Goal: Information Seeking & Learning: Find specific fact

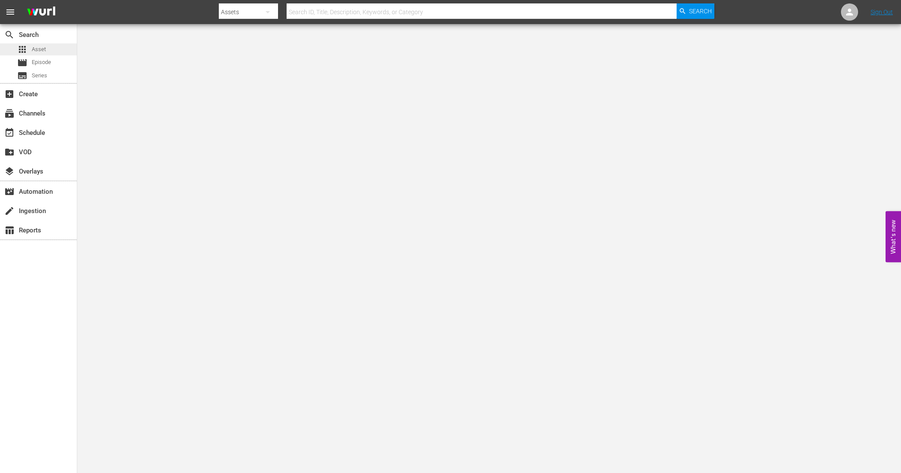
click at [69, 53] on div "apps Asset" at bounding box center [38, 49] width 77 height 12
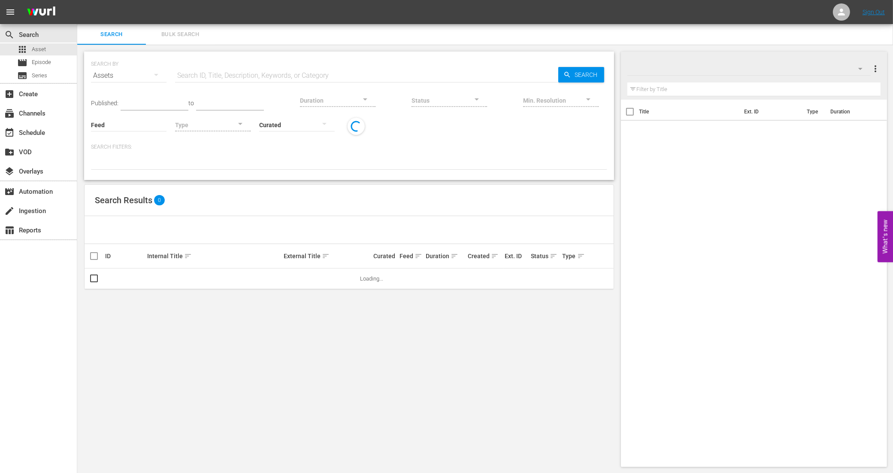
click at [284, 74] on input "text" at bounding box center [366, 75] width 383 height 21
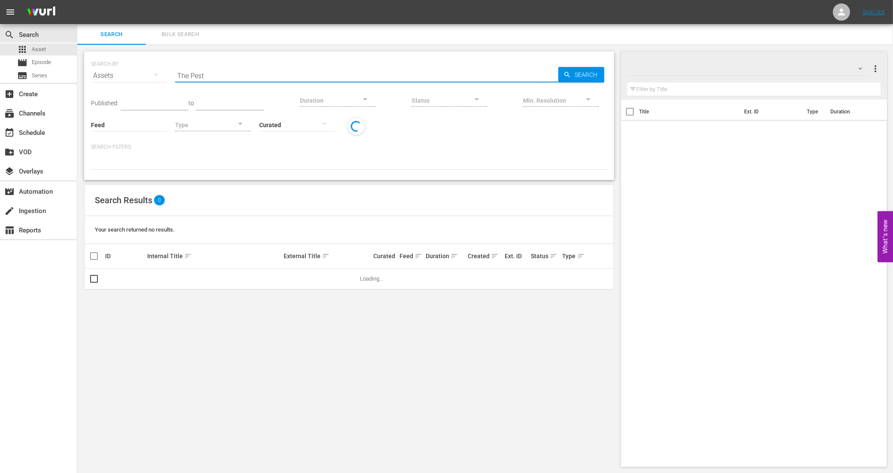
type input "The Pest"
click at [129, 74] on div "Assets" at bounding box center [129, 76] width 76 height 24
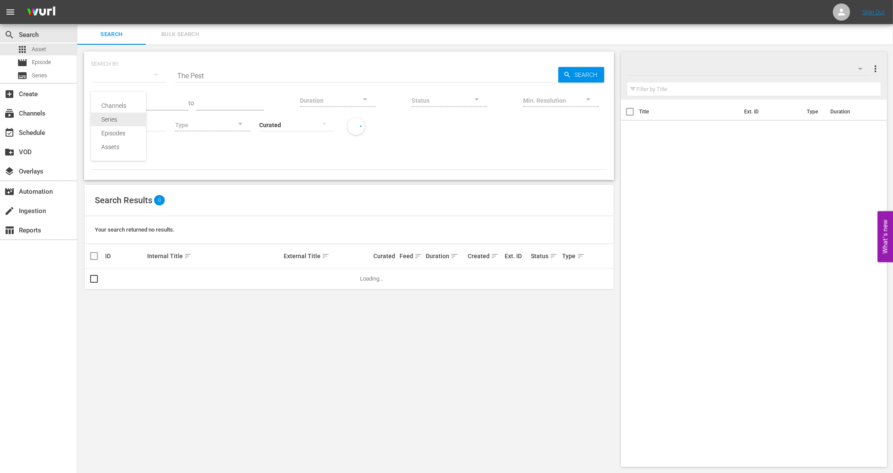
click at [123, 114] on div "Series" at bounding box center [118, 119] width 34 height 14
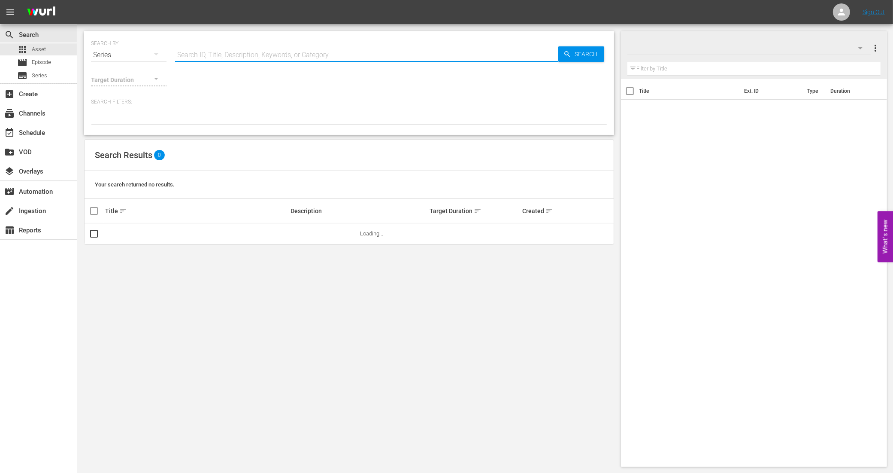
click at [217, 57] on input "text" at bounding box center [366, 55] width 383 height 21
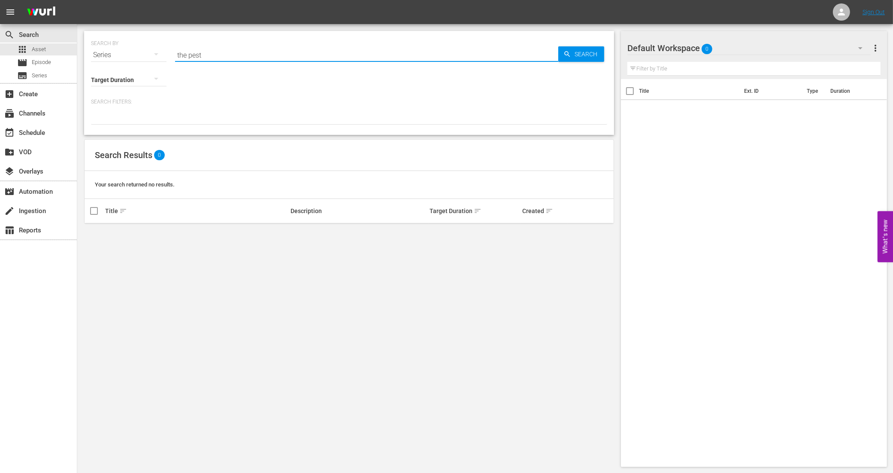
drag, startPoint x: 206, startPoint y: 59, endPoint x: 137, endPoint y: 50, distance: 70.1
click at [137, 50] on div "SEARCH BY Search By Series Search ID, Title, Description, Keywords, or Category…" at bounding box center [349, 49] width 516 height 31
click at [140, 57] on div "Series" at bounding box center [129, 55] width 76 height 24
click at [196, 58] on div "Channels Series Episodes Assets" at bounding box center [446, 236] width 893 height 473
click at [203, 48] on div "Channels Series Episodes Assets" at bounding box center [446, 236] width 893 height 473
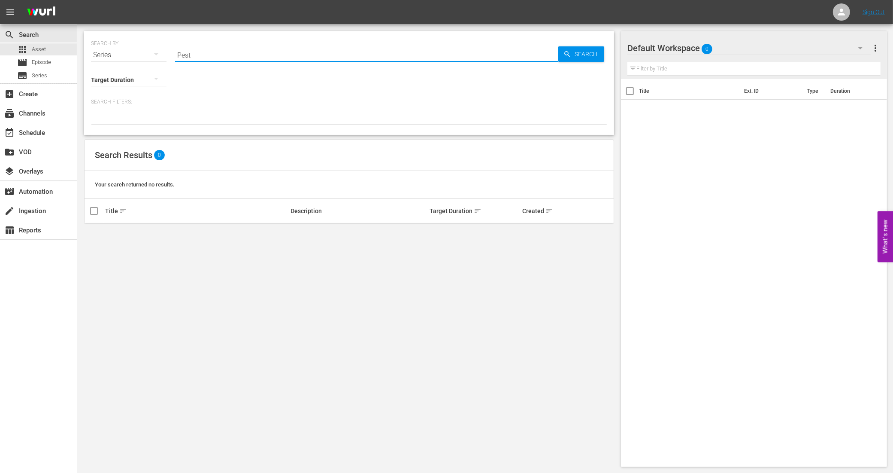
drag, startPoint x: 200, startPoint y: 60, endPoint x: 166, endPoint y: 53, distance: 34.7
click at [166, 53] on div "SEARCH BY Search By Series Search ID, Title, Description, Keywords, or Category…" at bounding box center [349, 49] width 516 height 31
paste input "• U7000117"
click at [188, 54] on input "• U7000117" at bounding box center [366, 55] width 383 height 21
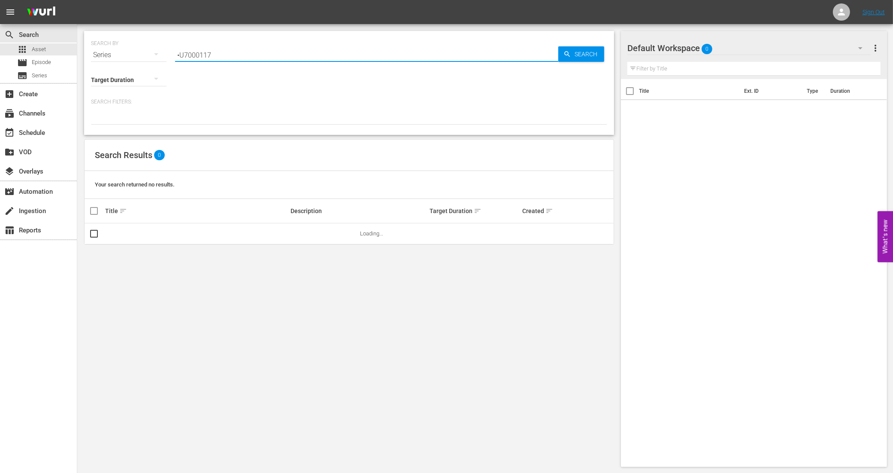
type input "U7000117"
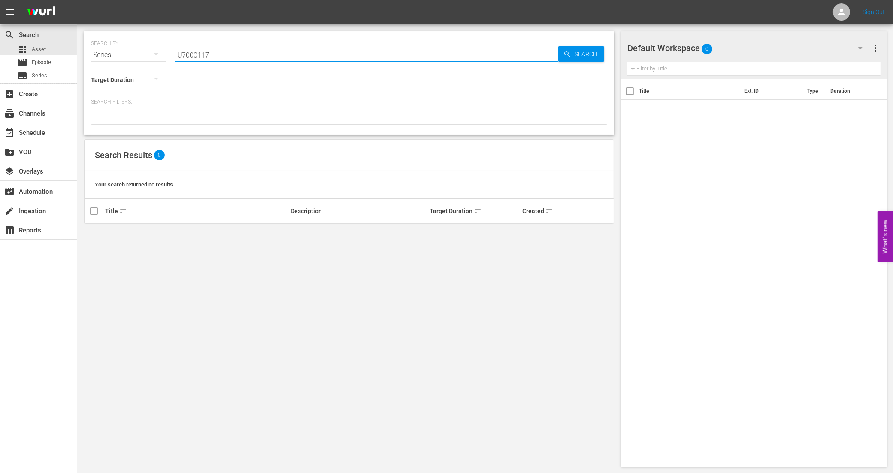
drag, startPoint x: 211, startPoint y: 58, endPoint x: 162, endPoint y: 54, distance: 49.1
click at [162, 54] on div "SEARCH BY Search By Series Search ID, Title, Description, Keywords, or Category…" at bounding box center [349, 49] width 516 height 31
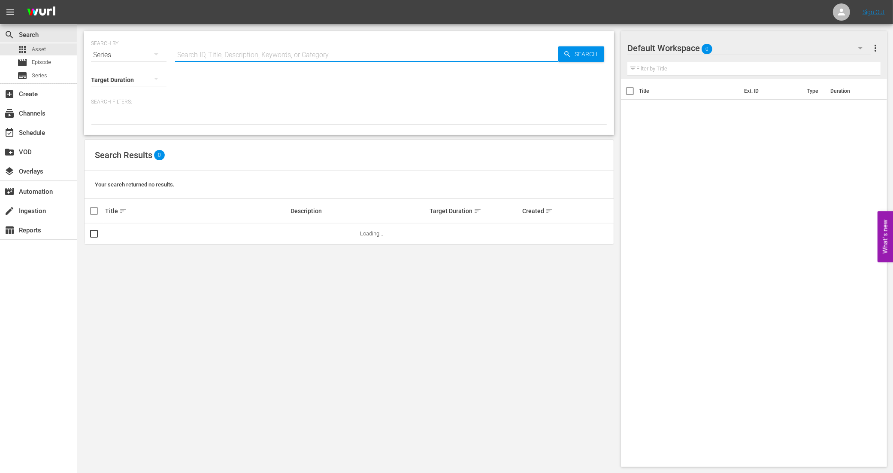
click at [218, 51] on input "text" at bounding box center [366, 55] width 383 height 21
click at [147, 59] on div "Target Duration" at bounding box center [129, 74] width 76 height 31
click at [146, 54] on button "button" at bounding box center [156, 54] width 21 height 21
click at [117, 133] on div "Channels Series Episodes Assets" at bounding box center [118, 105] width 55 height 69
click at [117, 127] on div "Assets" at bounding box center [118, 126] width 34 height 14
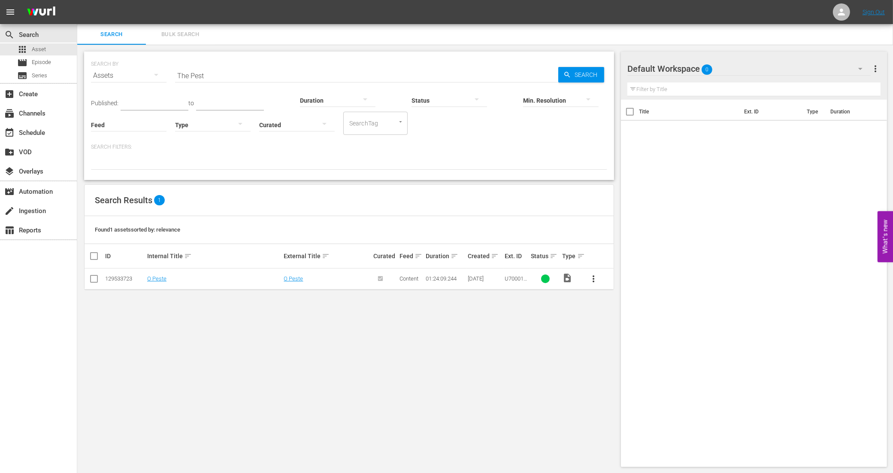
drag, startPoint x: 230, startPoint y: 74, endPoint x: 222, endPoint y: 76, distance: 7.6
click at [230, 74] on input "The Pest" at bounding box center [366, 75] width 383 height 21
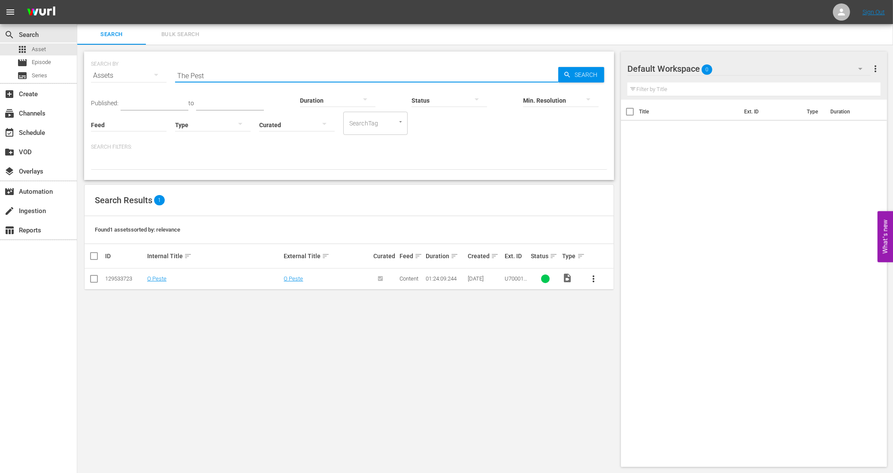
drag, startPoint x: 222, startPoint y: 76, endPoint x: 158, endPoint y: 69, distance: 65.2
click at [158, 69] on div "SEARCH BY Search By Assets Search ID, Title, Description, Keywords, or Category…" at bounding box center [349, 70] width 516 height 31
paste input "• U7000117"
click at [189, 75] on input "• U7000117" at bounding box center [366, 75] width 383 height 21
type input "U7000117"
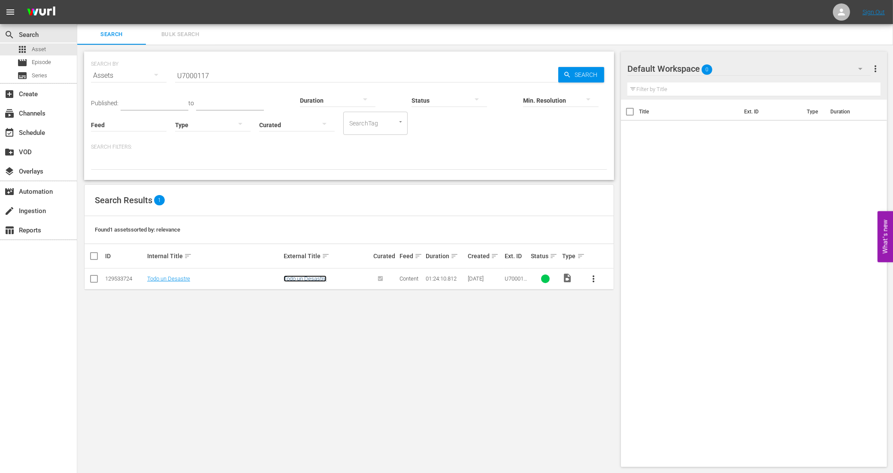
click at [316, 275] on link "Todo un Desastre" at bounding box center [305, 278] width 43 height 6
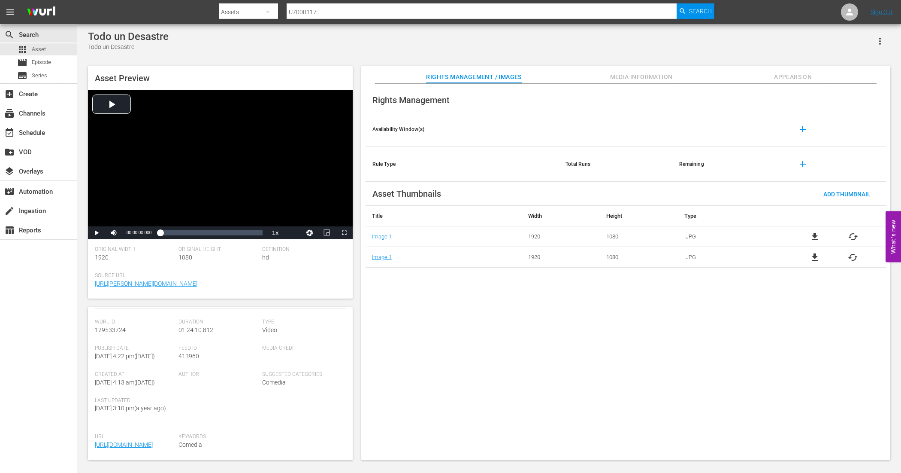
scroll to position [135, 0]
click at [816, 237] on span "file_download" at bounding box center [815, 236] width 10 height 10
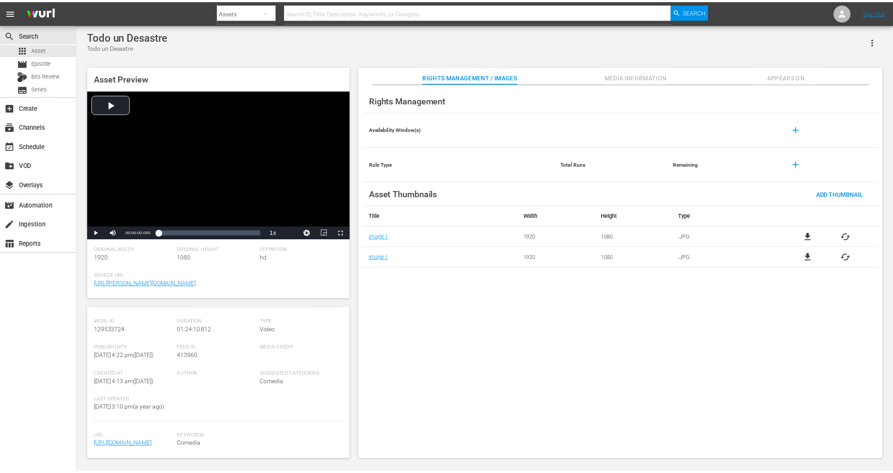
scroll to position [135, 0]
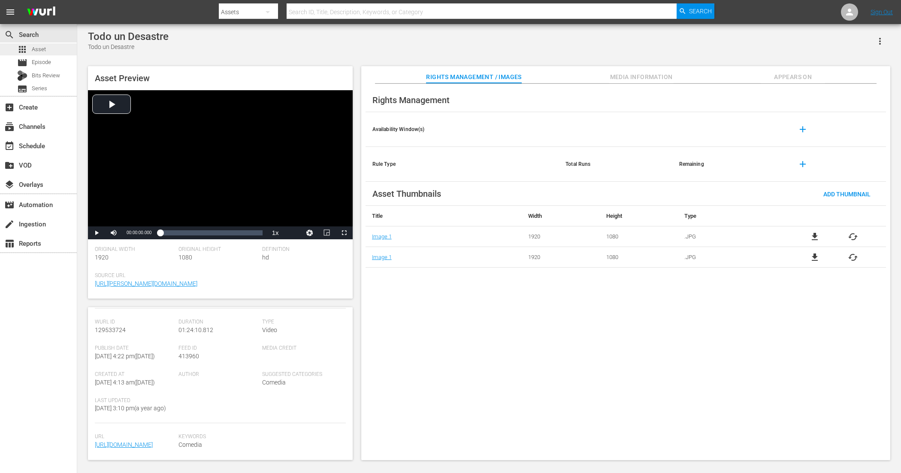
click at [28, 47] on div "apps Asset" at bounding box center [31, 49] width 29 height 12
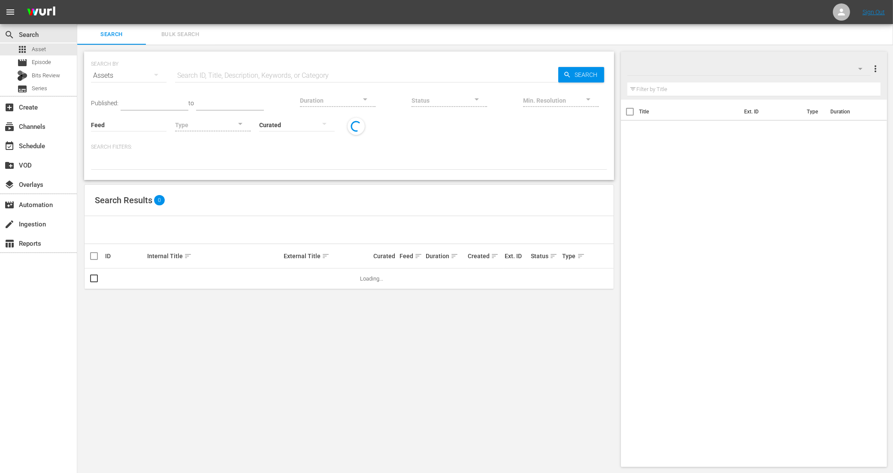
click at [234, 75] on input "text" at bounding box center [366, 75] width 383 height 21
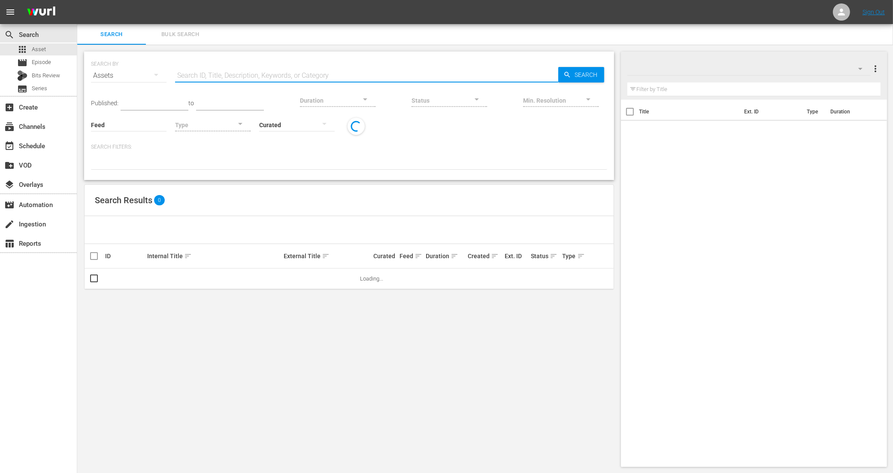
paste input "• U7000001"
click at [194, 74] on input "• U7000001" at bounding box center [366, 75] width 383 height 21
click at [188, 74] on input "• U7000001" at bounding box center [366, 75] width 383 height 21
type input "U7000001"
click at [573, 71] on span "Search" at bounding box center [587, 74] width 33 height 15
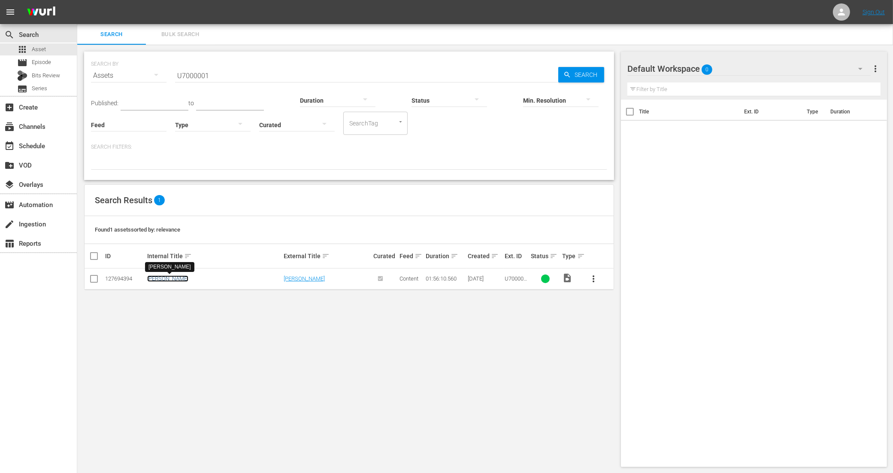
click at [177, 278] on link "Ausencia De Malicia" at bounding box center [167, 278] width 41 height 6
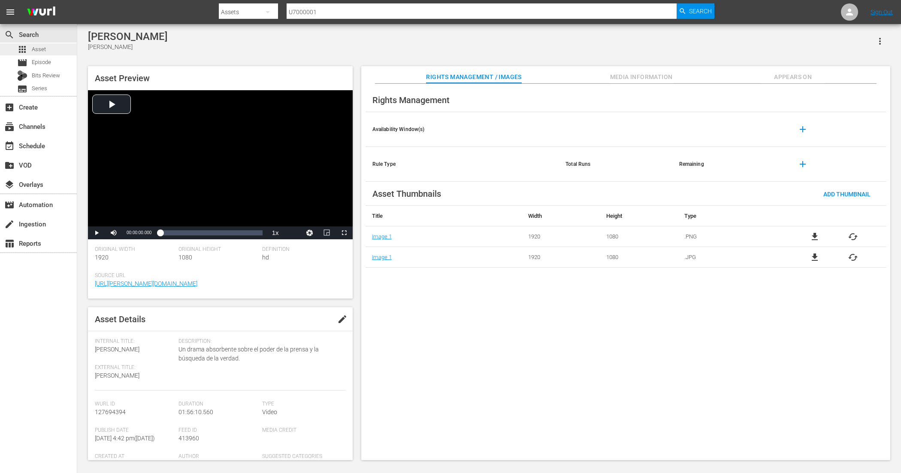
click at [52, 51] on div "apps Asset" at bounding box center [38, 49] width 77 height 12
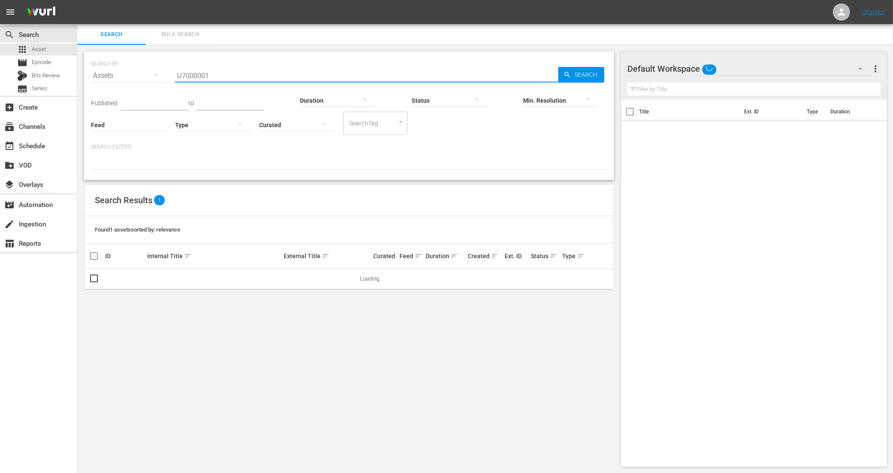
drag, startPoint x: 237, startPoint y: 78, endPoint x: 161, endPoint y: 81, distance: 75.2
click at [161, 81] on div "SEARCH BY Search By Assets Search ID, Title, Description, Keywords, or Category…" at bounding box center [349, 70] width 516 height 31
paste input "• U7000170C"
click at [190, 78] on input "• U7000170C" at bounding box center [366, 75] width 383 height 21
click at [233, 67] on input "U7000170C" at bounding box center [366, 75] width 383 height 21
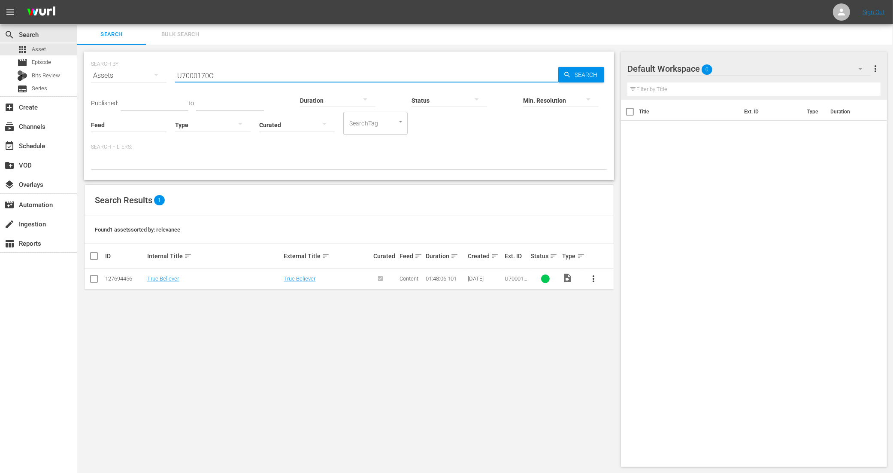
drag, startPoint x: 233, startPoint y: 72, endPoint x: 158, endPoint y: 68, distance: 75.7
click at [158, 68] on div "SEARCH BY Search By Assets Search ID, Title, Description, Keywords, or Category…" at bounding box center [349, 70] width 516 height 31
paste input "• U5000662_LAT"
click at [190, 74] on input "• U5000662_LAT" at bounding box center [366, 75] width 383 height 21
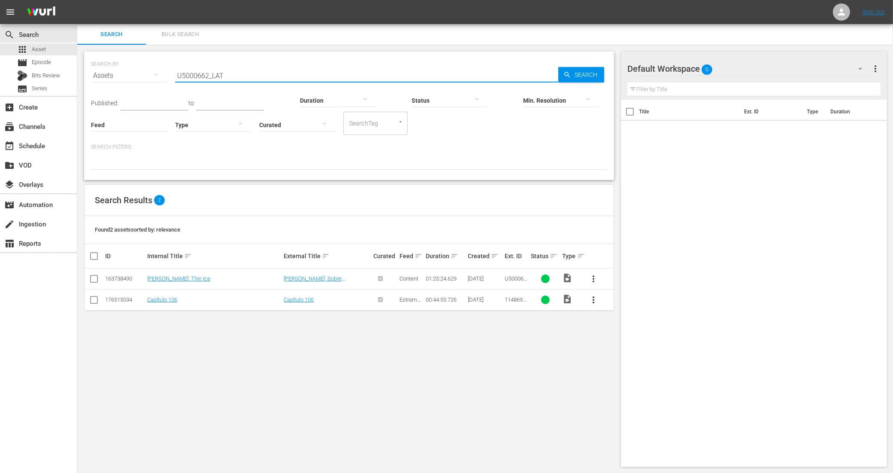
drag, startPoint x: 228, startPoint y: 73, endPoint x: 136, endPoint y: 79, distance: 92.1
click at [136, 79] on div "SEARCH BY Search By Assets Search ID, Title, Description, Keywords, or Category…" at bounding box center [349, 70] width 516 height 31
paste input "• U6000220"
click at [190, 74] on input "• U6000220" at bounding box center [366, 75] width 383 height 21
type input "U6000220"
